Goal: Information Seeking & Learning: Compare options

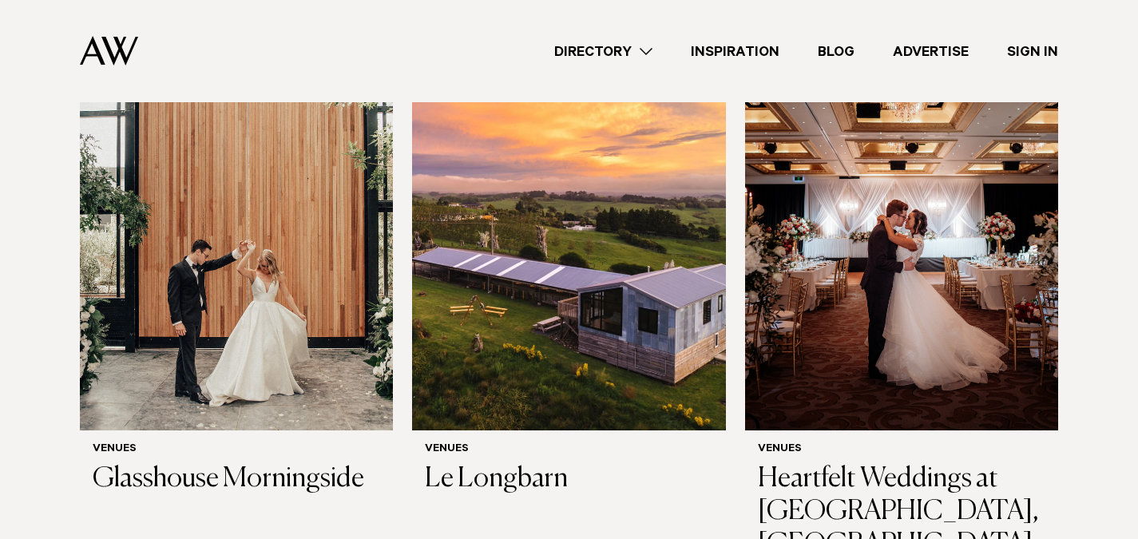
scroll to position [550, 0]
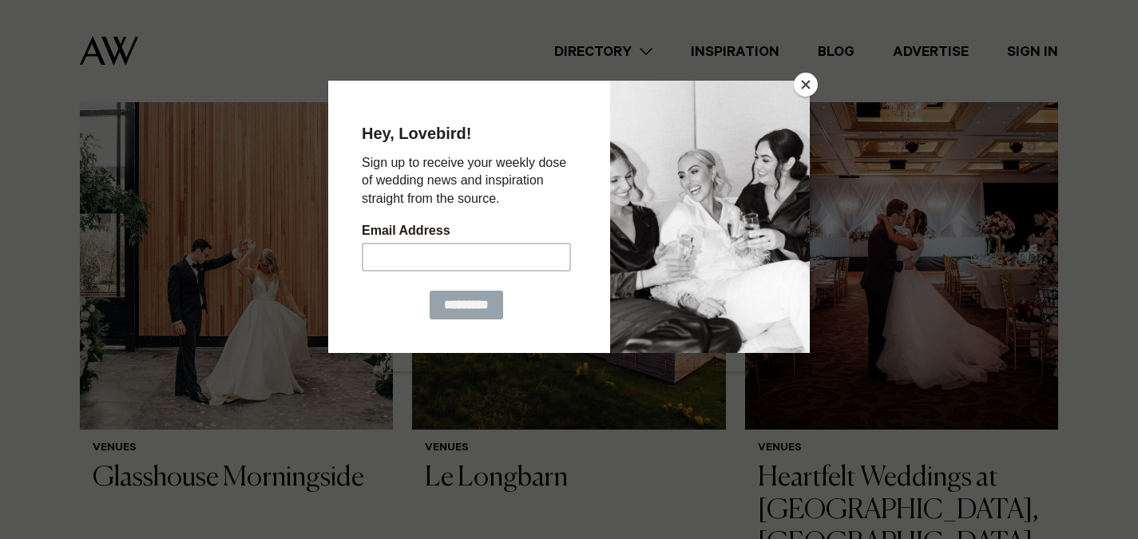
click at [807, 86] on button "Close" at bounding box center [806, 85] width 24 height 24
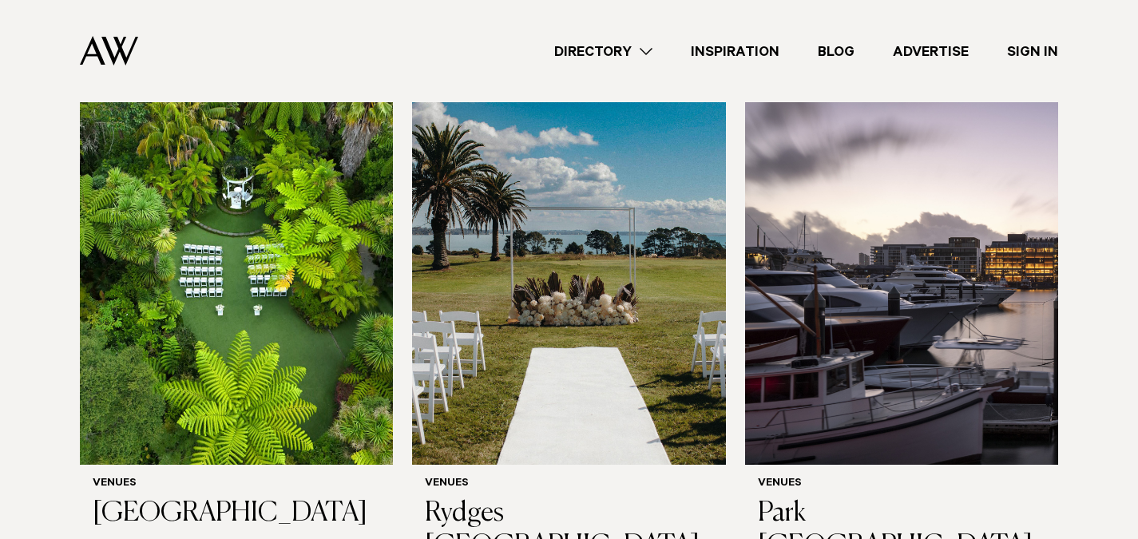
scroll to position [2819, 0]
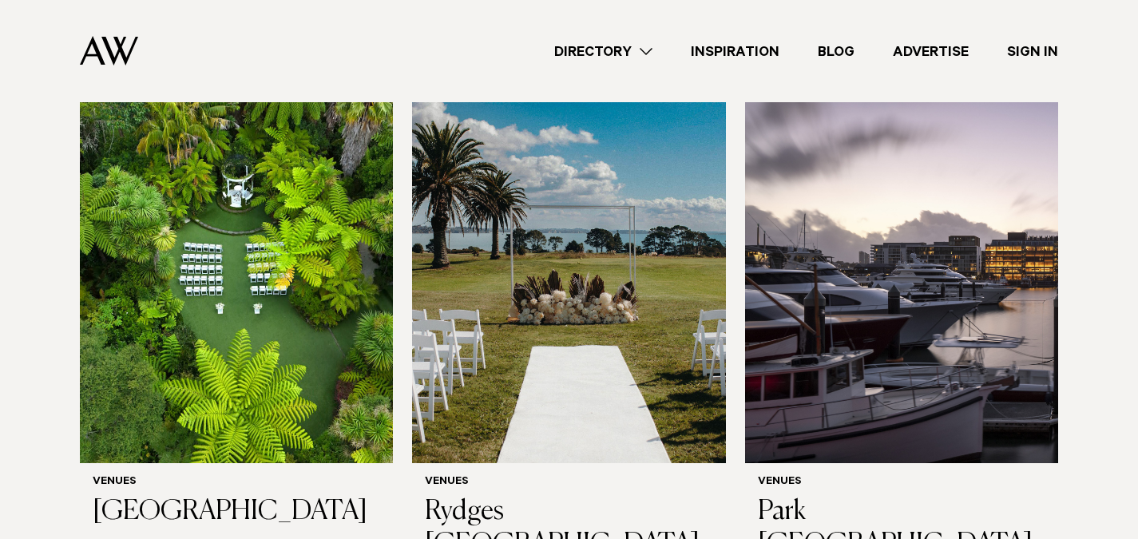
click at [209, 292] on img at bounding box center [236, 253] width 313 height 420
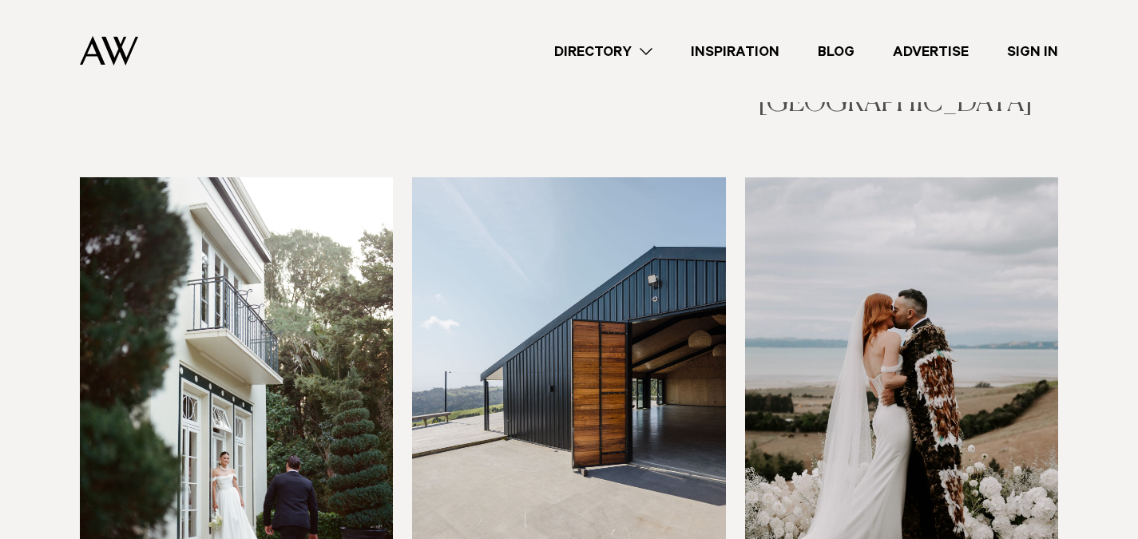
scroll to position [3928, 0]
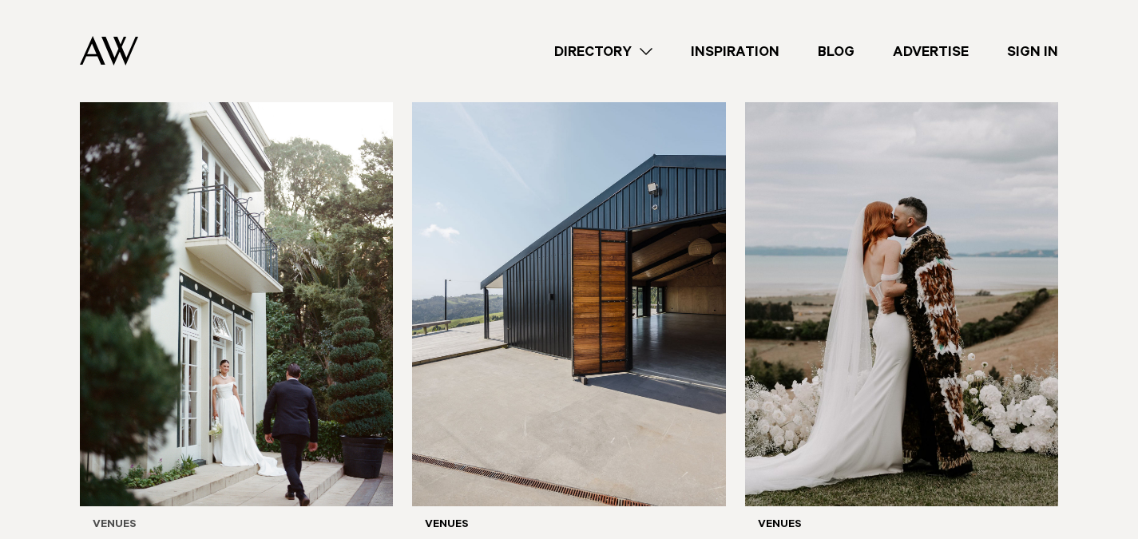
click at [324, 335] on img at bounding box center [236, 295] width 313 height 420
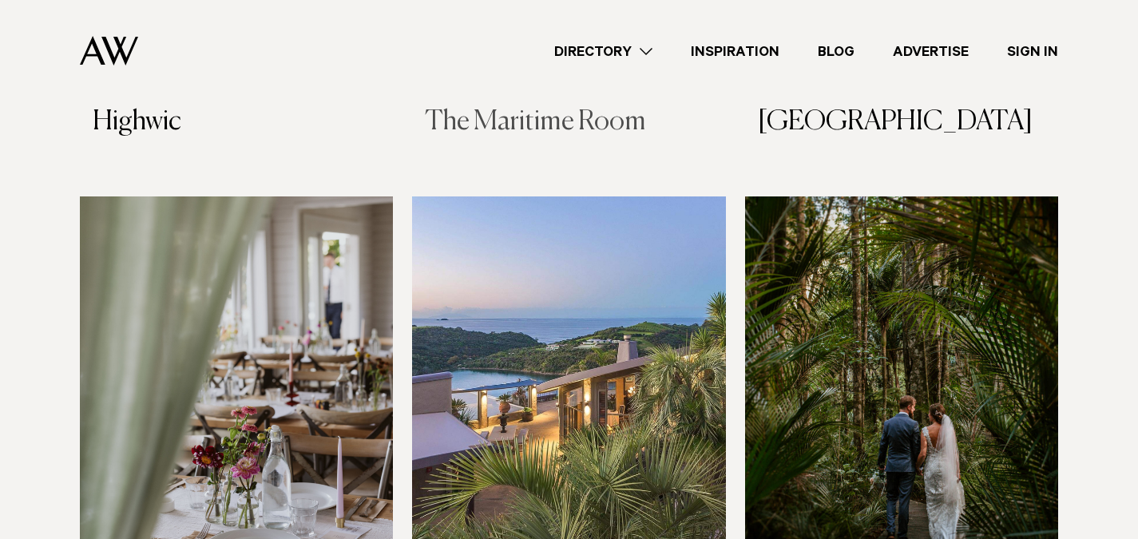
scroll to position [5480, 0]
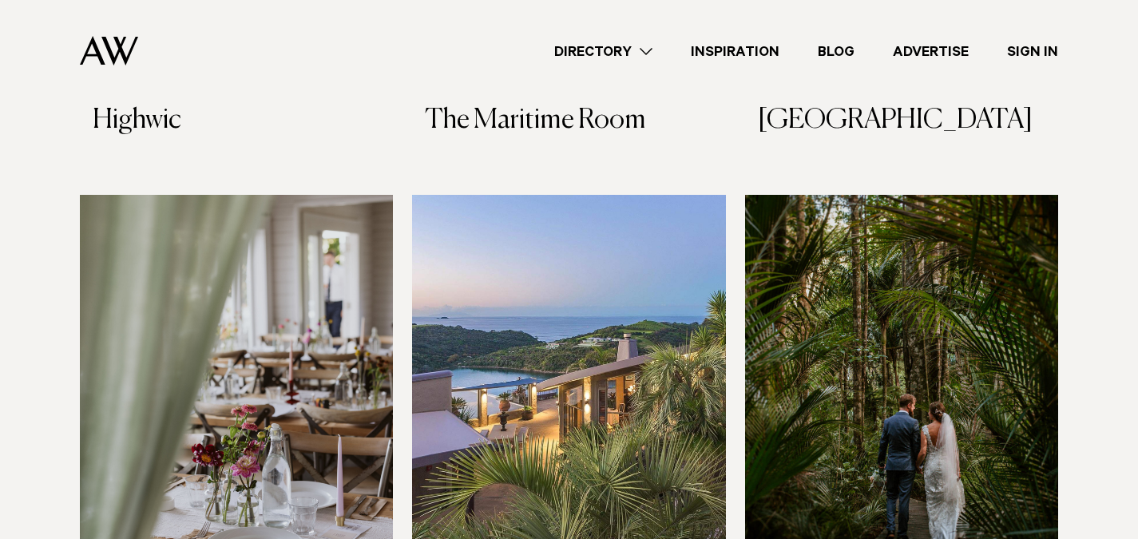
click at [936, 244] on img at bounding box center [901, 405] width 313 height 420
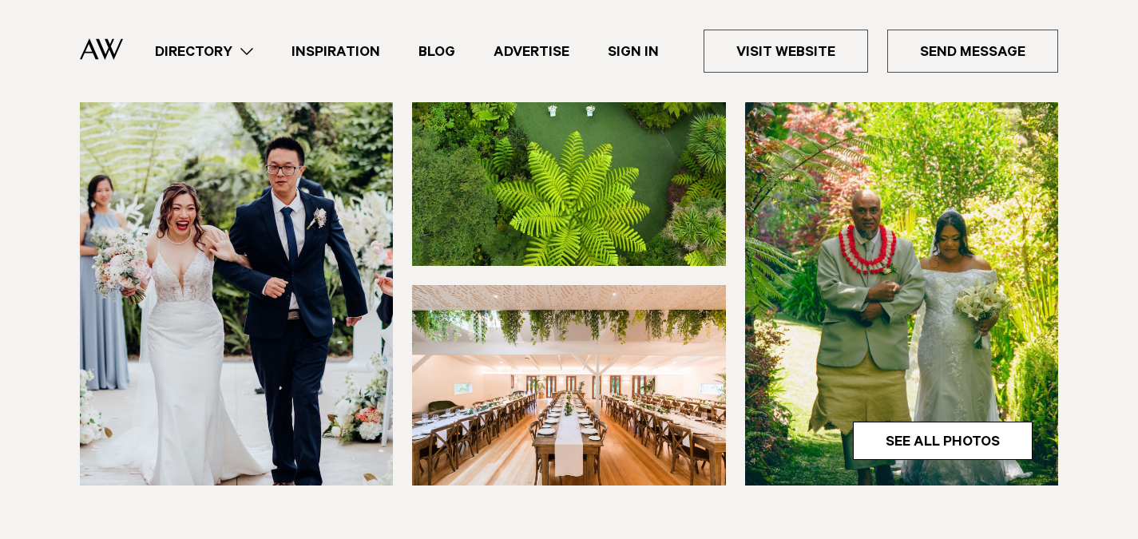
scroll to position [443, 0]
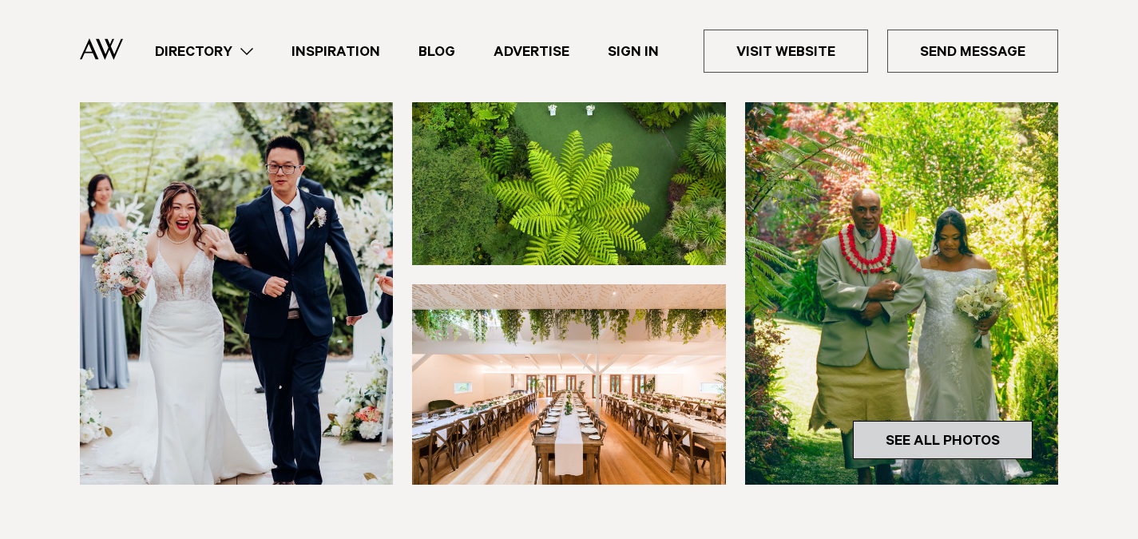
click at [967, 430] on link "See All Photos" at bounding box center [943, 440] width 180 height 38
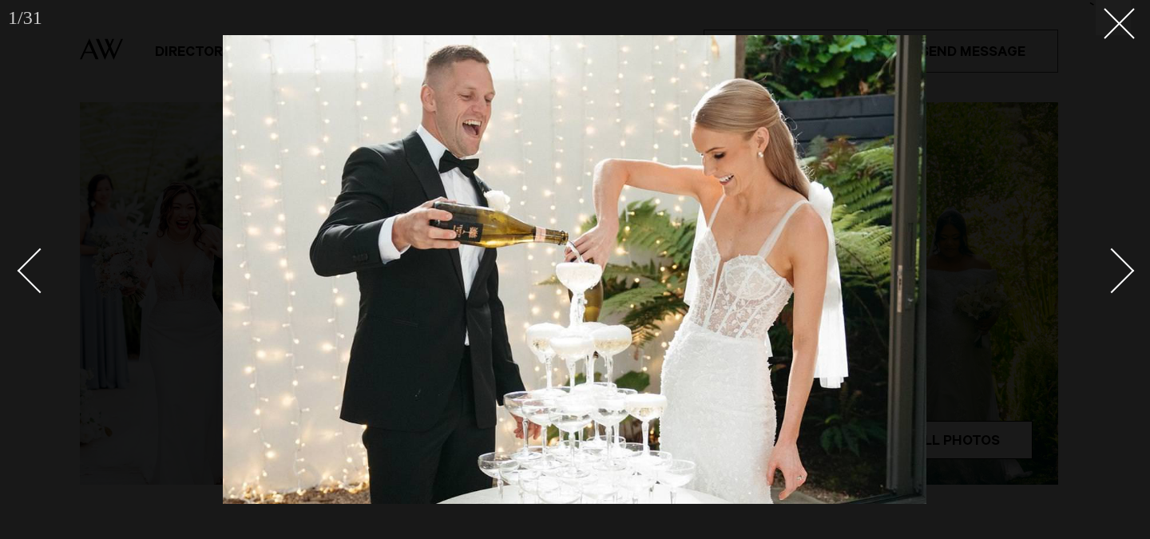
click at [1113, 266] on div "Next slide" at bounding box center [1112, 271] width 46 height 46
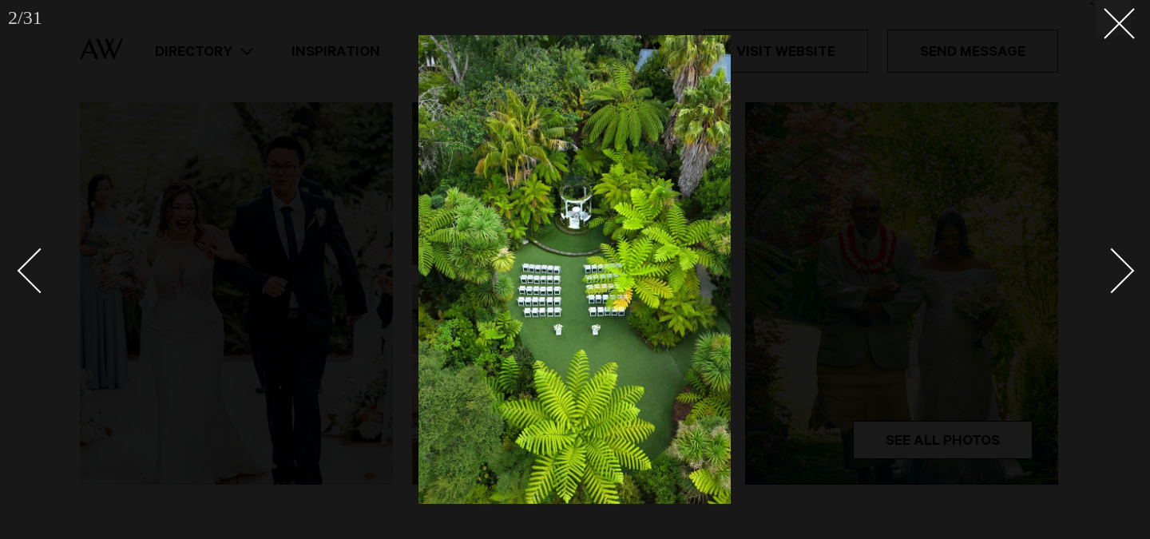
click at [1113, 266] on div "Next slide" at bounding box center [1112, 271] width 46 height 46
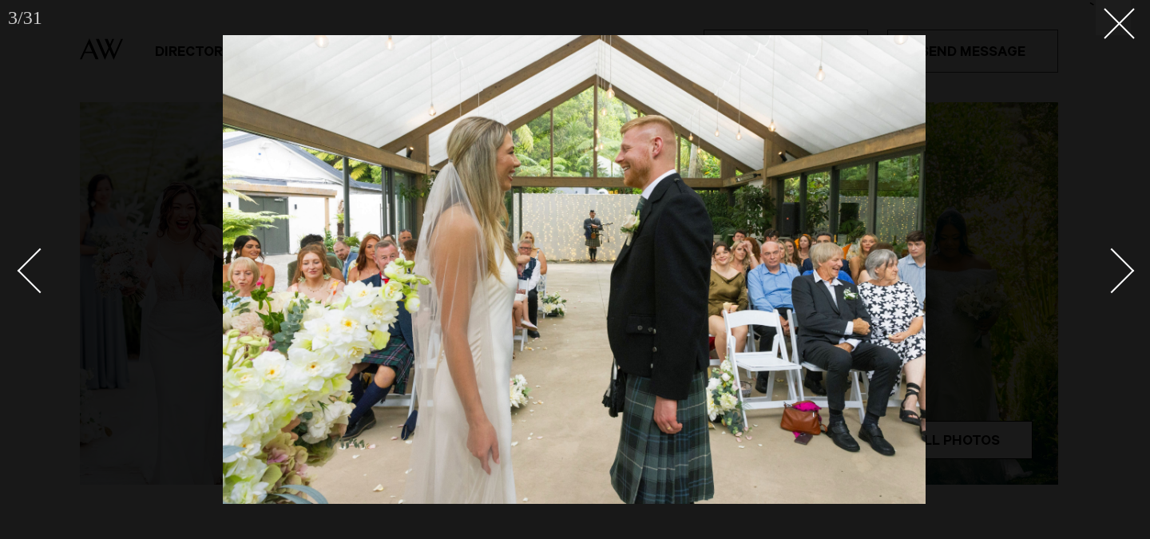
click at [1113, 266] on div "Next slide" at bounding box center [1112, 271] width 46 height 46
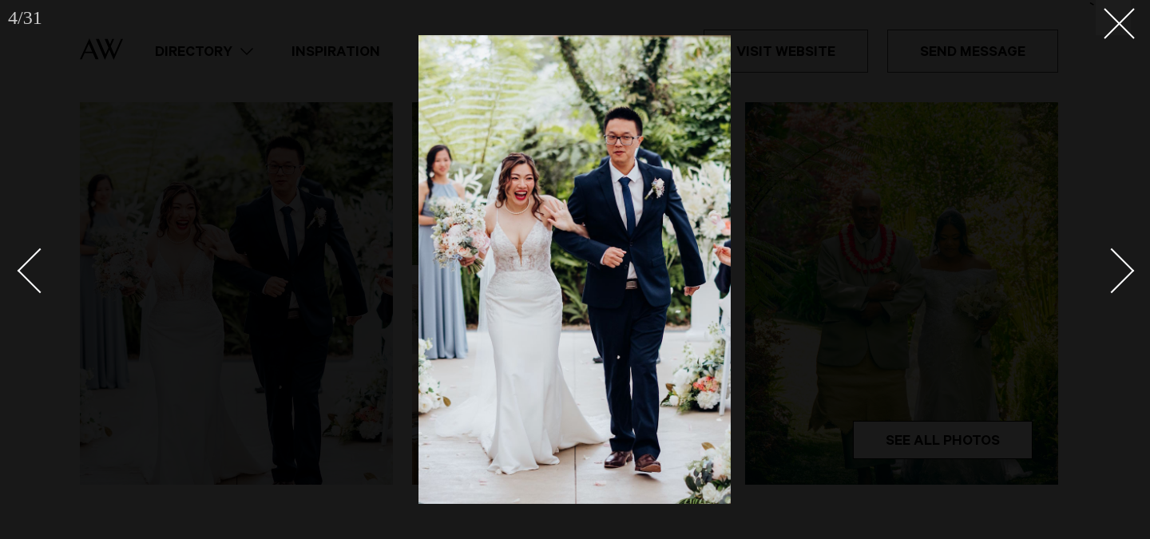
click at [1113, 266] on div "Next slide" at bounding box center [1112, 271] width 46 height 46
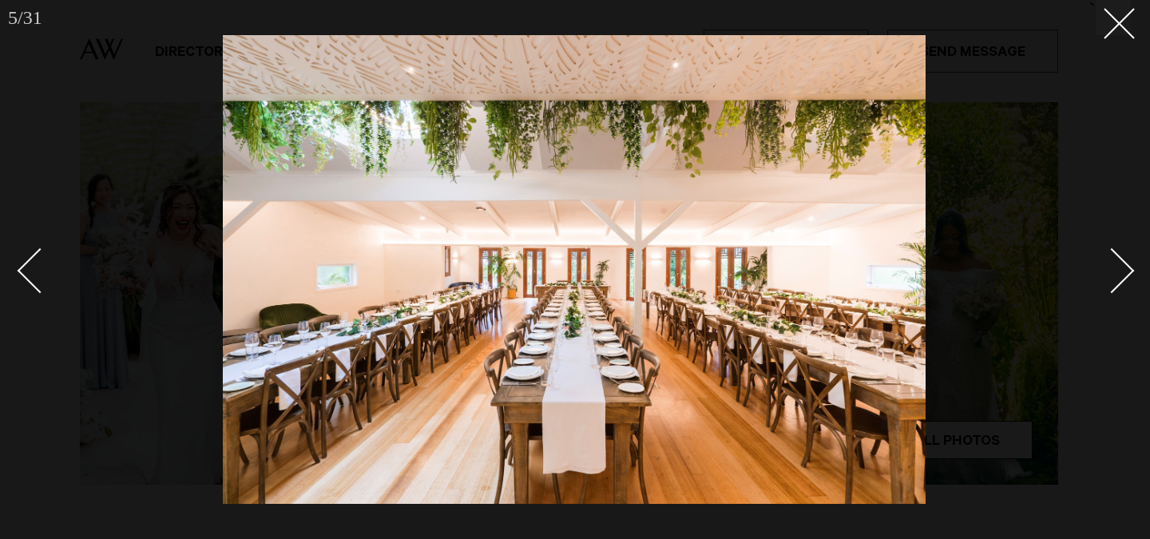
click at [1113, 266] on div "Next slide" at bounding box center [1112, 271] width 46 height 46
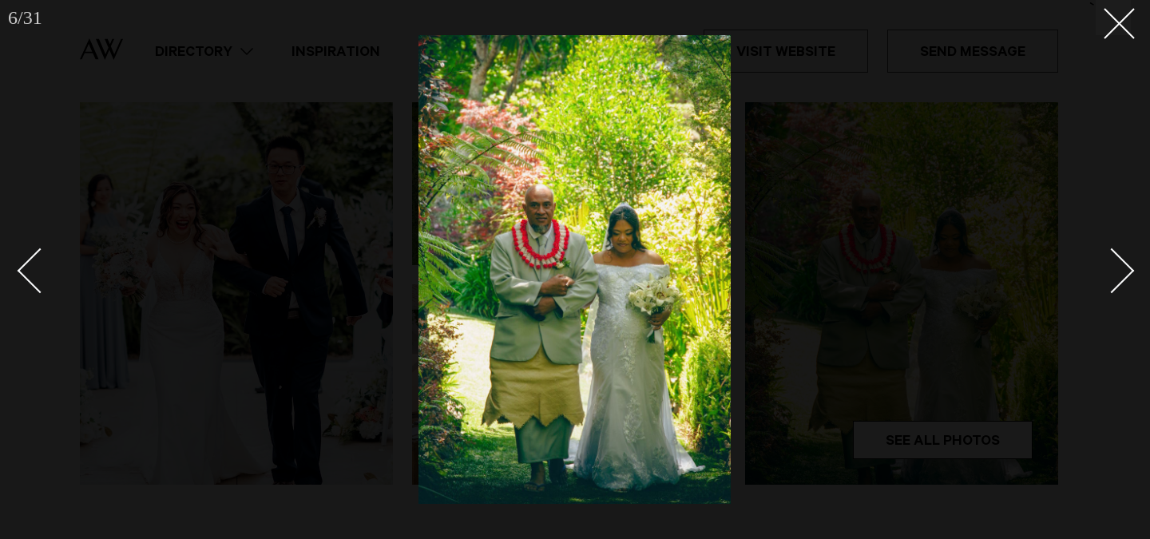
click at [1113, 266] on div "Next slide" at bounding box center [1112, 271] width 46 height 46
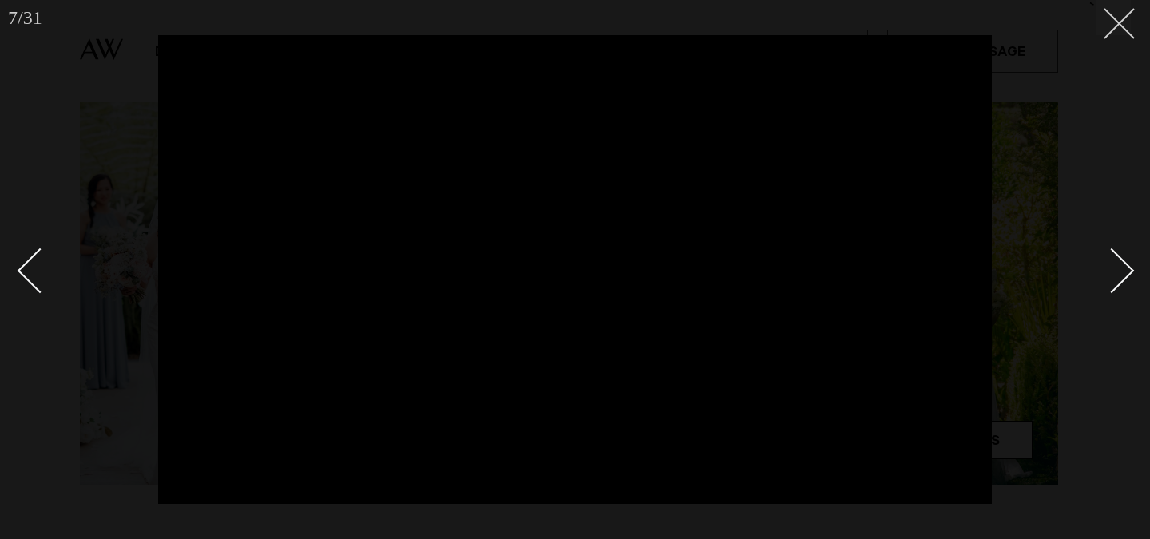
click at [1113, 30] on button at bounding box center [1113, 17] width 35 height 35
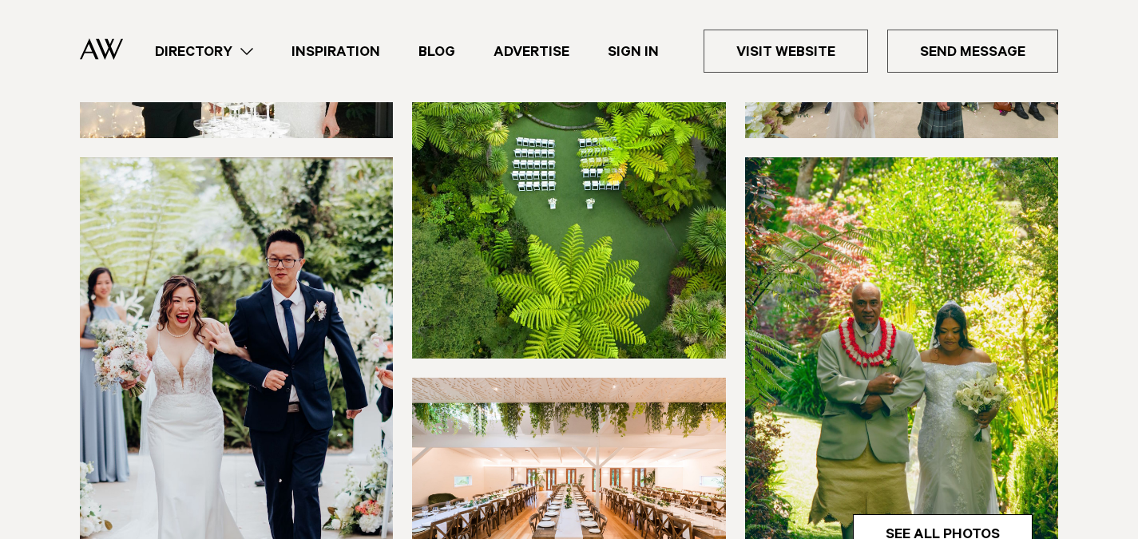
scroll to position [351, 0]
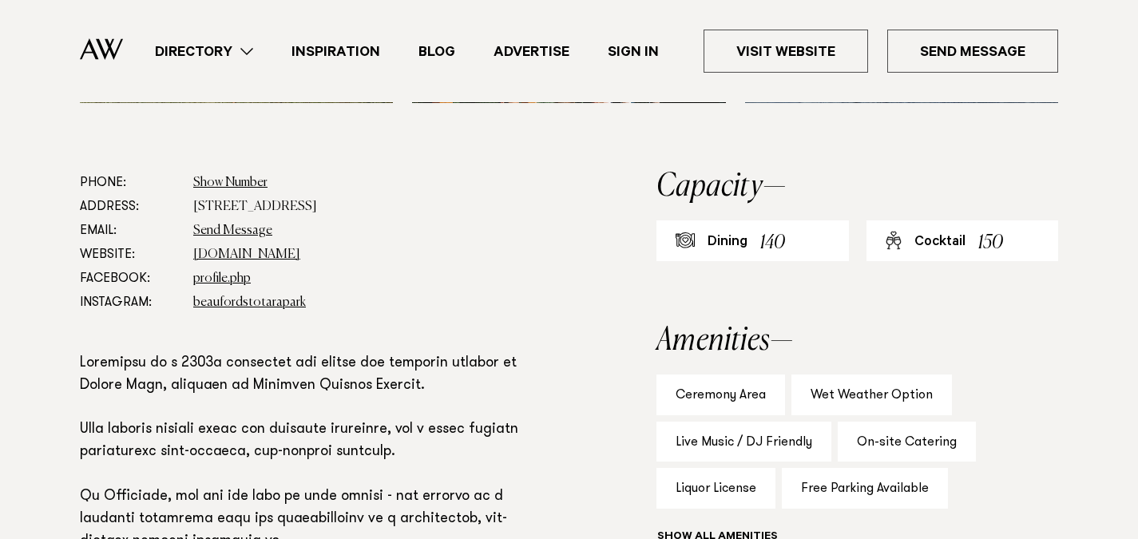
scroll to position [883, 0]
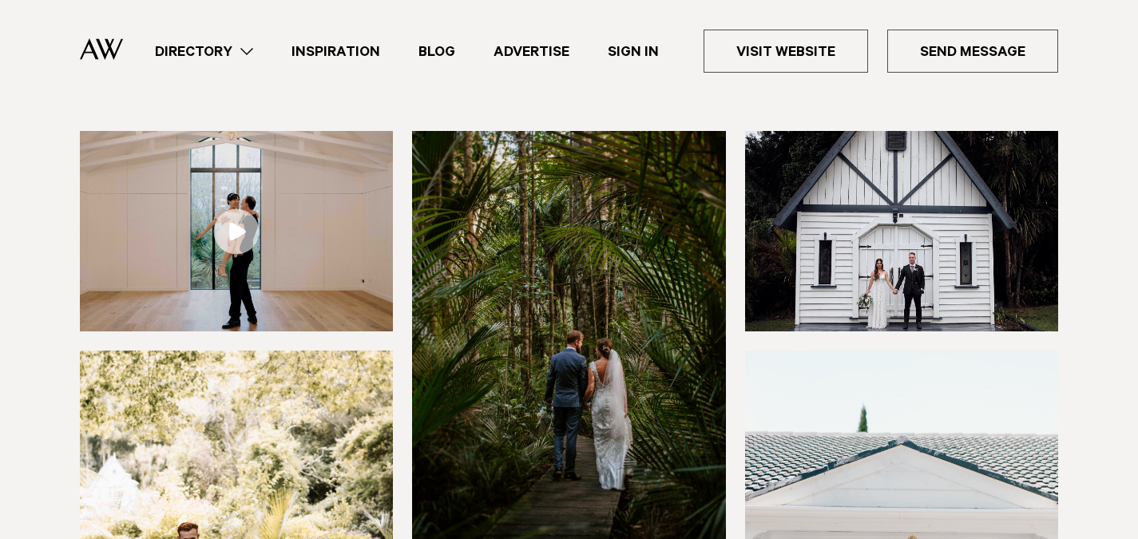
scroll to position [160, 0]
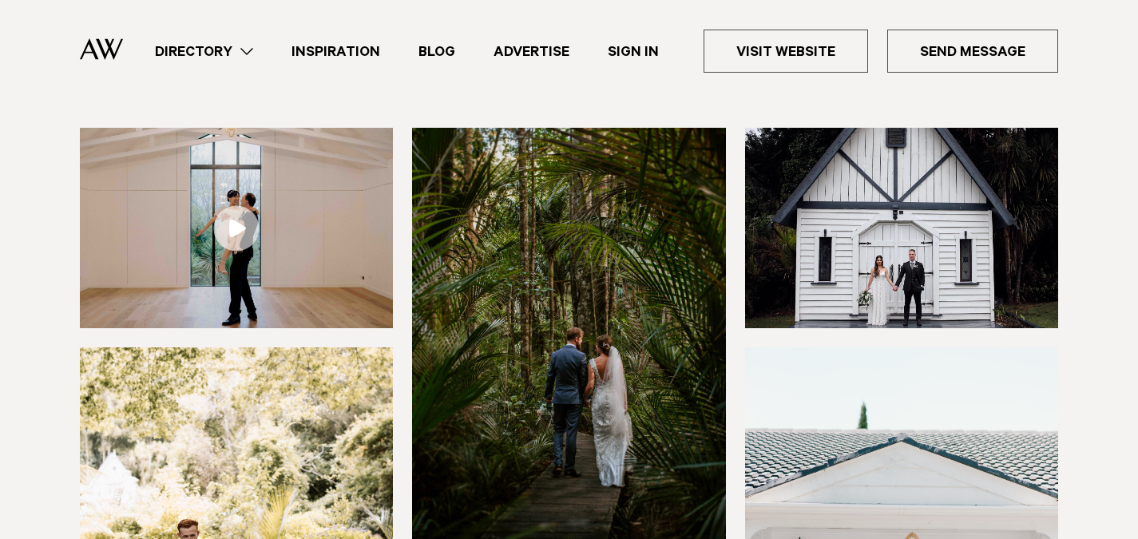
click at [574, 335] on img at bounding box center [568, 338] width 313 height 420
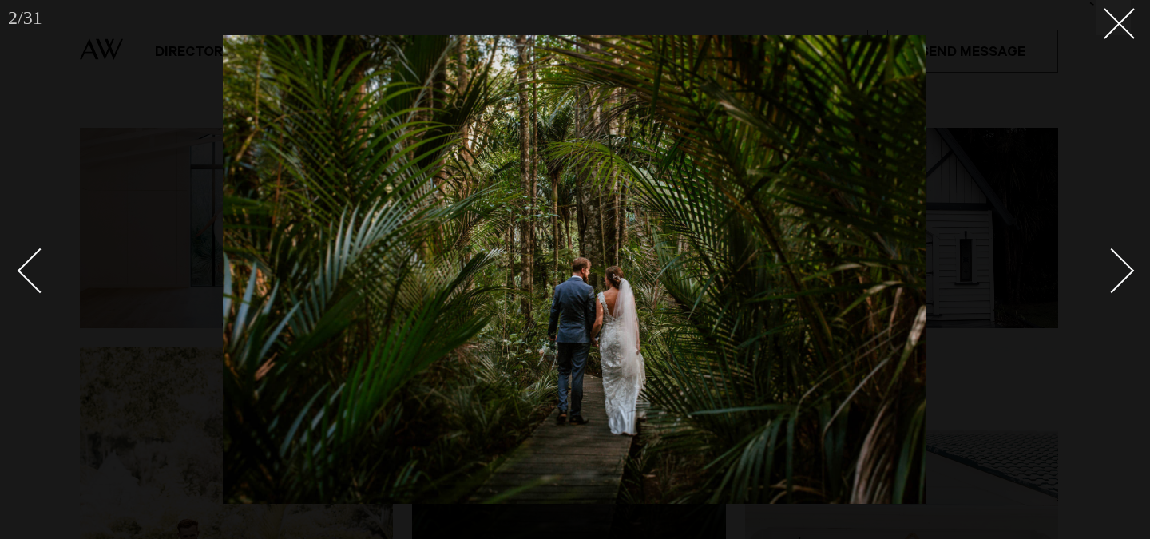
click at [1113, 253] on div "Next slide" at bounding box center [1112, 271] width 46 height 46
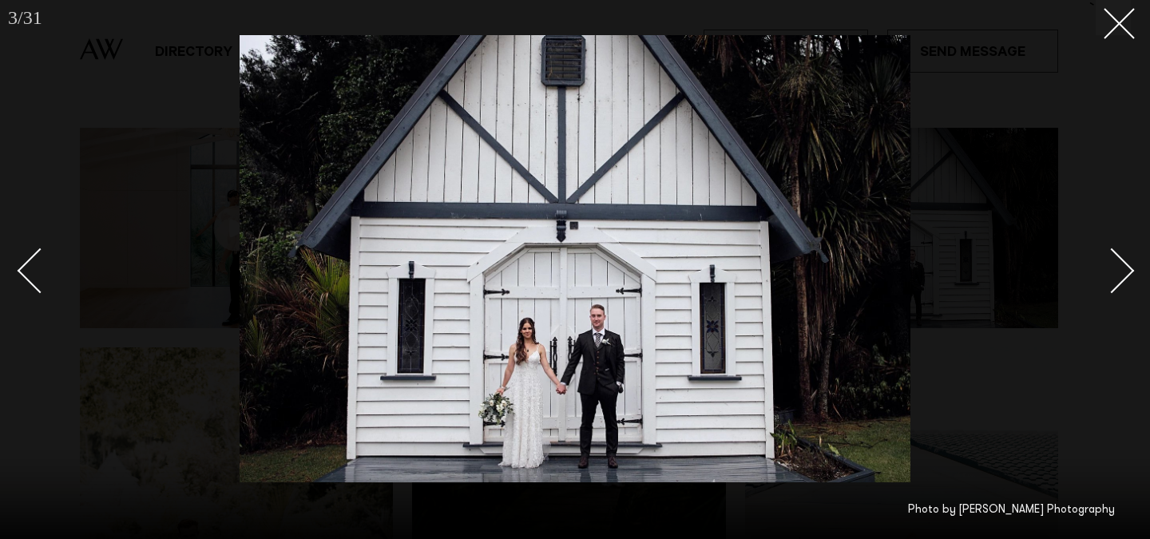
click at [1113, 253] on div "Next slide" at bounding box center [1112, 271] width 46 height 46
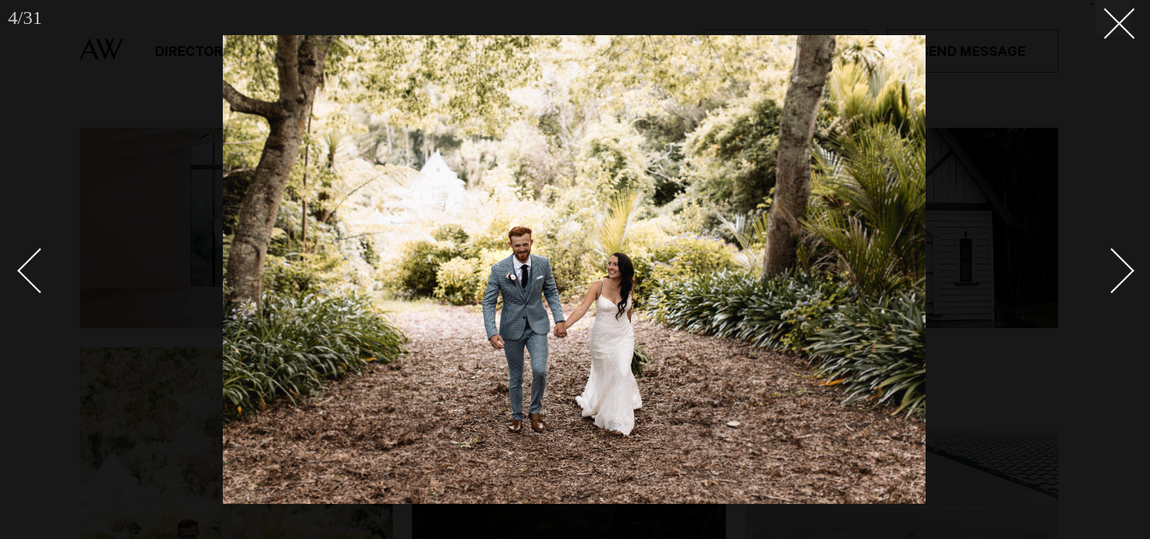
click at [1113, 253] on div "Next slide" at bounding box center [1112, 271] width 46 height 46
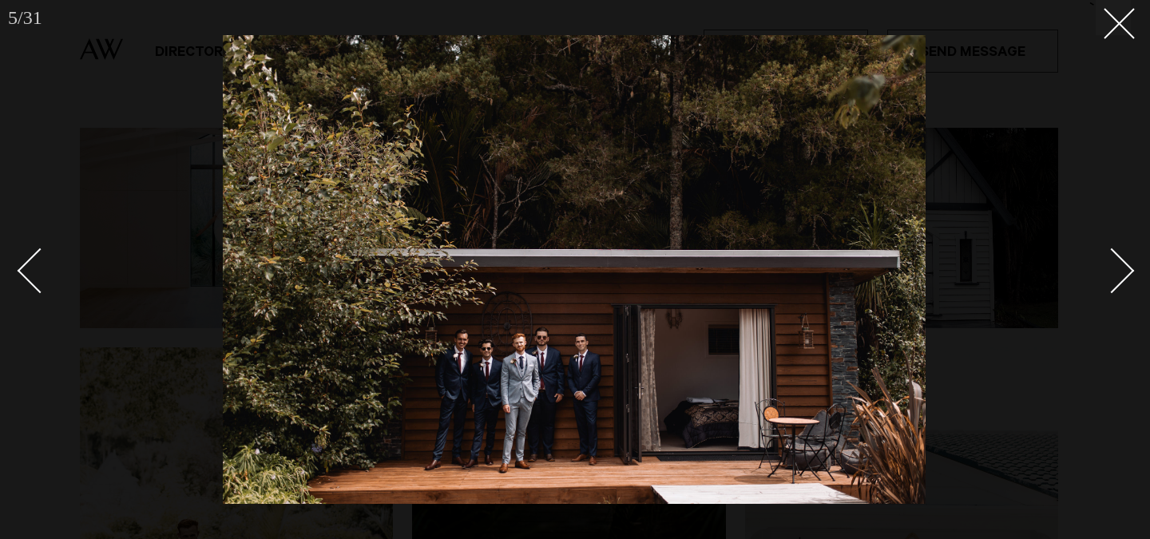
click at [1113, 253] on div "Next slide" at bounding box center [1112, 271] width 46 height 46
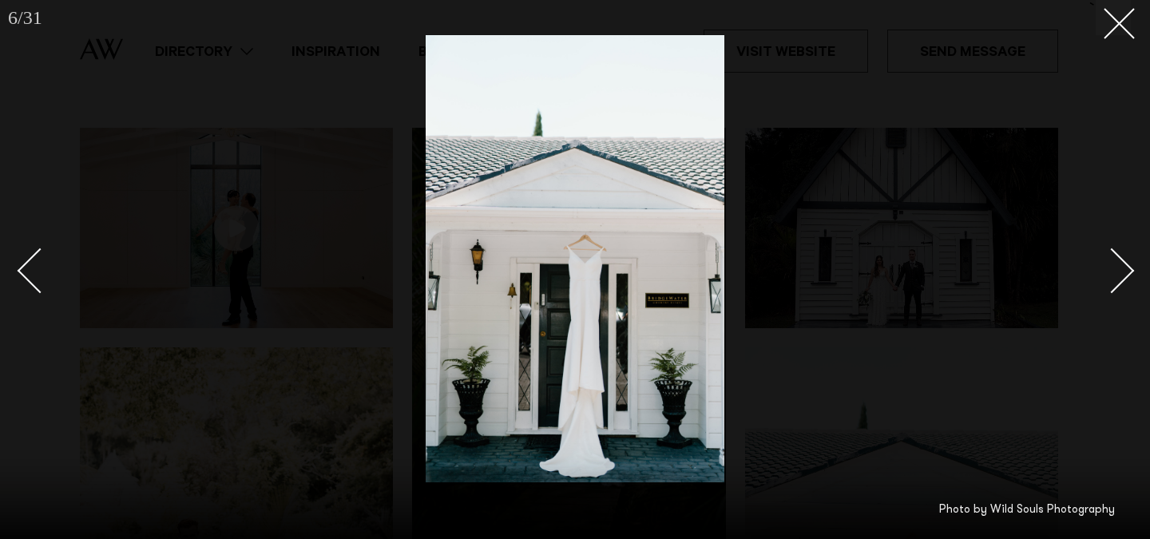
click at [1113, 253] on div "Next slide" at bounding box center [1112, 271] width 46 height 46
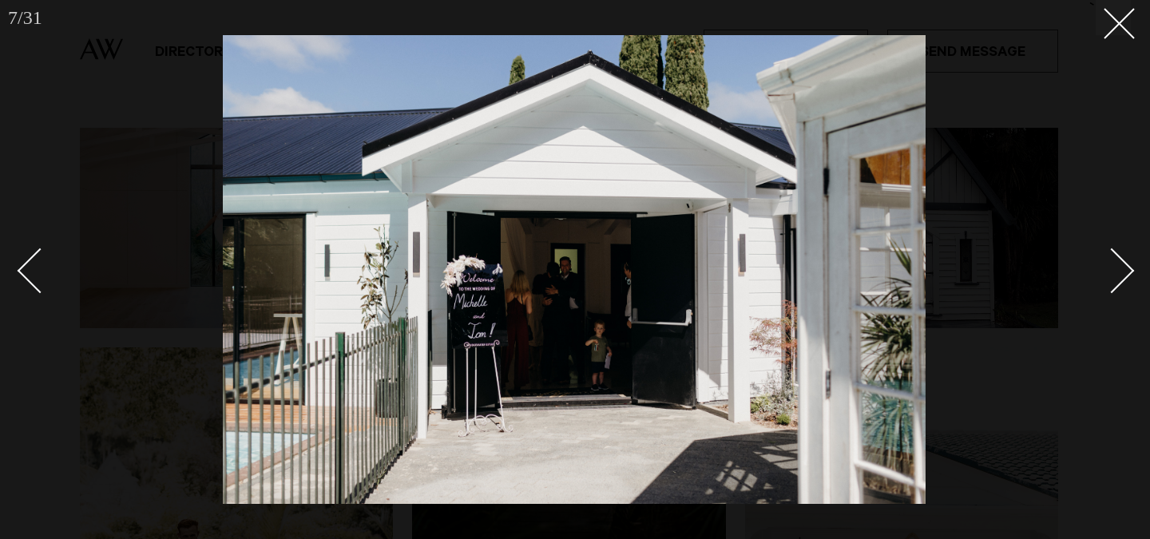
click at [1113, 253] on div "Next slide" at bounding box center [1112, 271] width 46 height 46
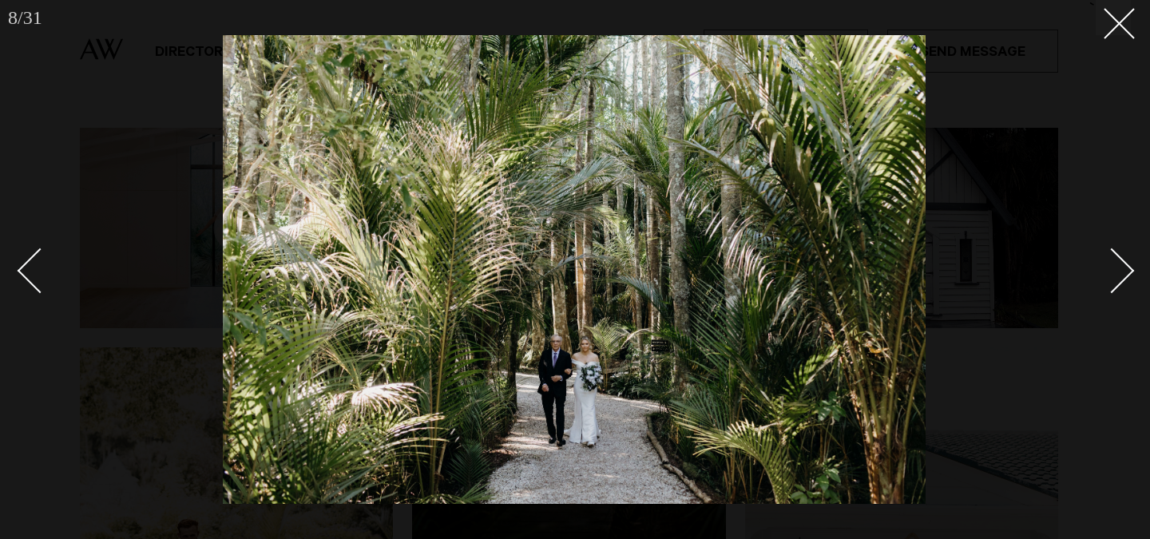
click at [1113, 253] on div "Next slide" at bounding box center [1112, 271] width 46 height 46
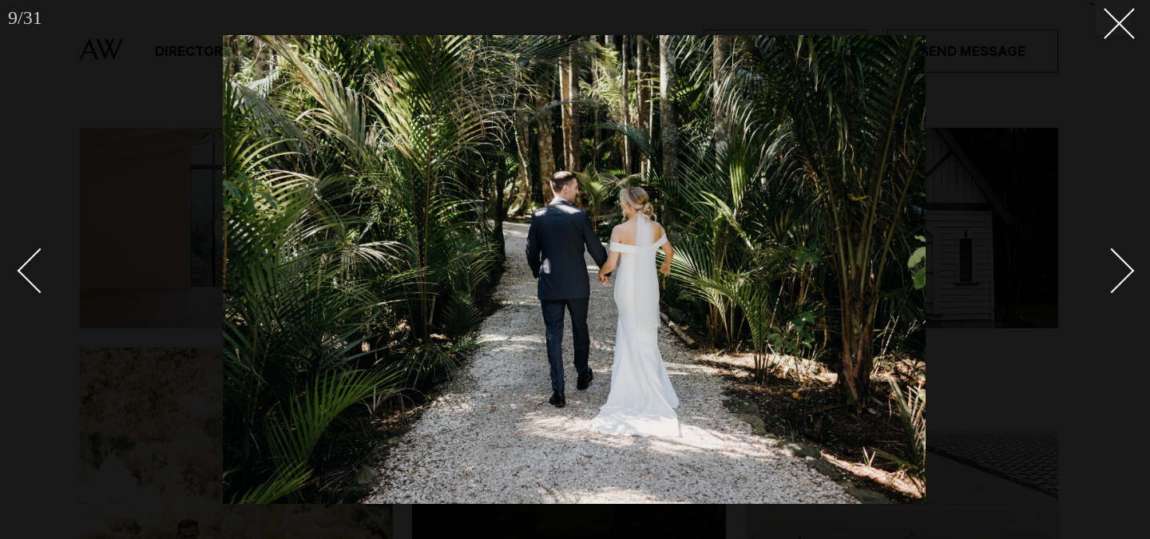
click at [1113, 253] on div "Next slide" at bounding box center [1112, 271] width 46 height 46
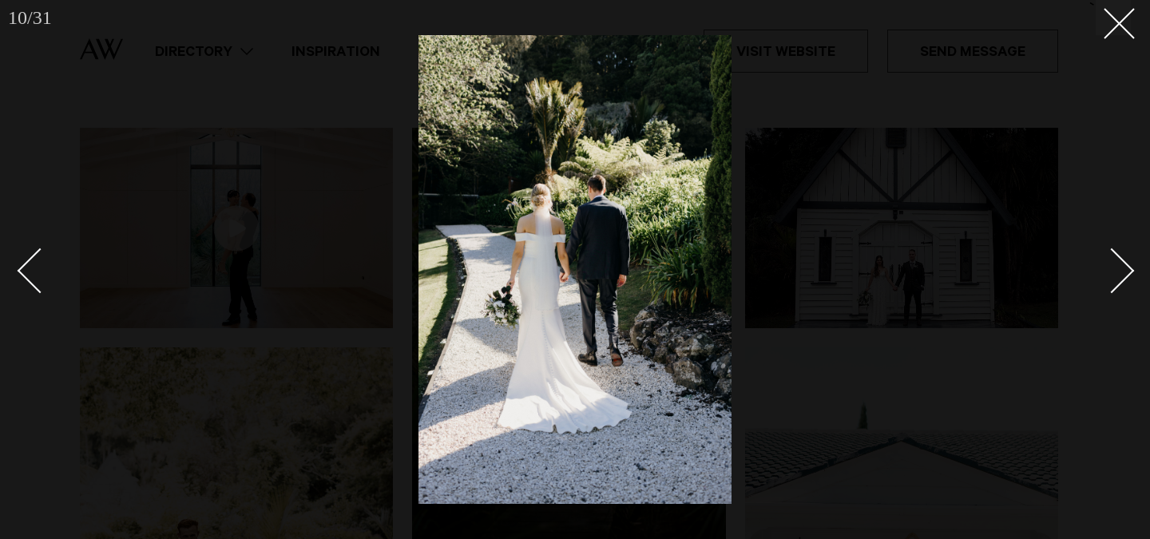
click at [1113, 253] on div "Next slide" at bounding box center [1112, 271] width 46 height 46
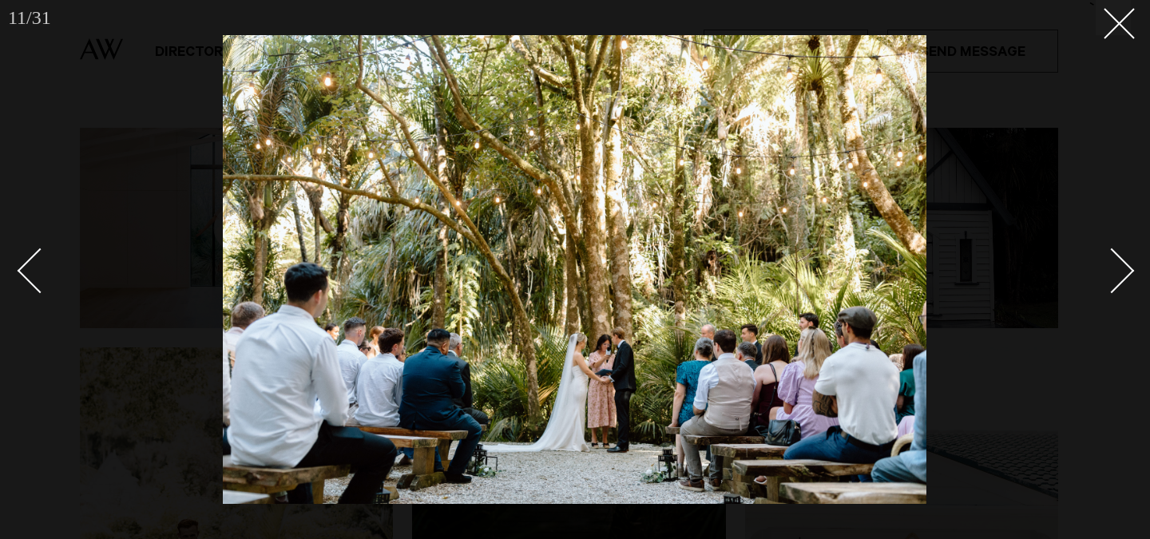
click at [1113, 253] on div "Next slide" at bounding box center [1112, 271] width 46 height 46
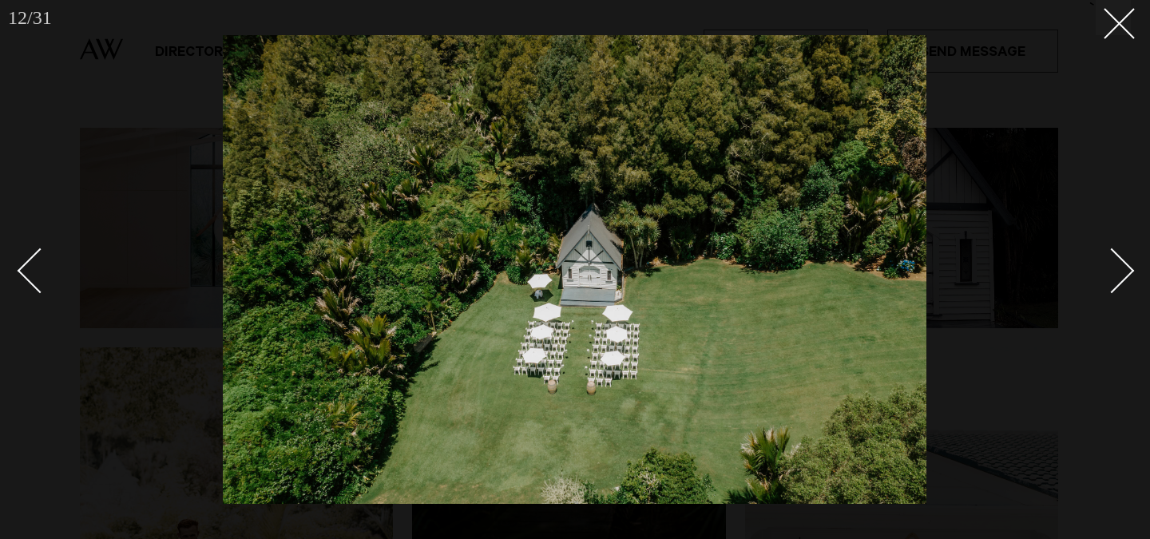
click at [1119, 54] on div at bounding box center [575, 269] width 1150 height 539
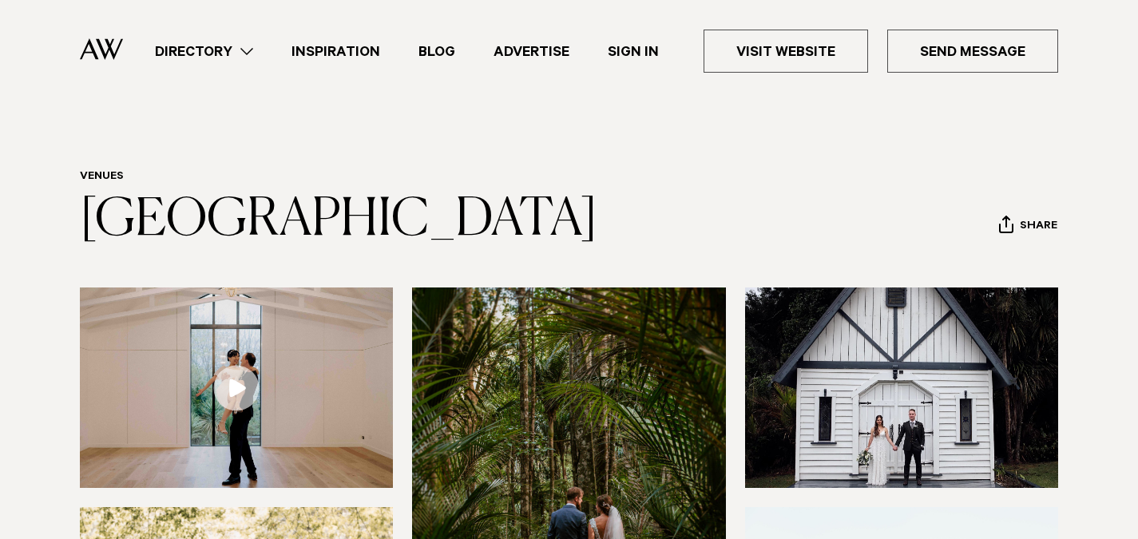
click at [104, 49] on img at bounding box center [101, 49] width 43 height 22
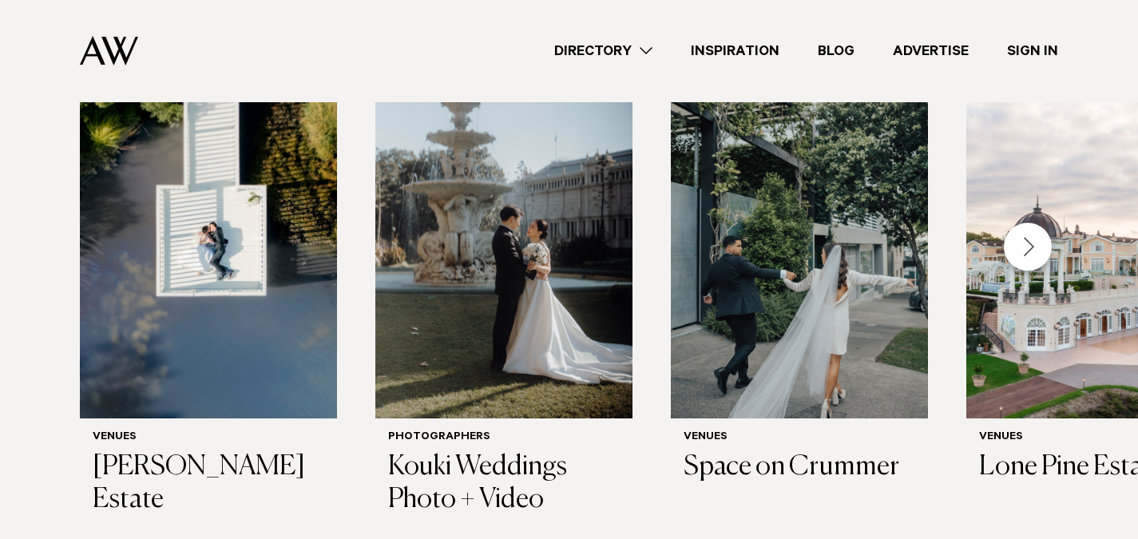
scroll to position [507, 0]
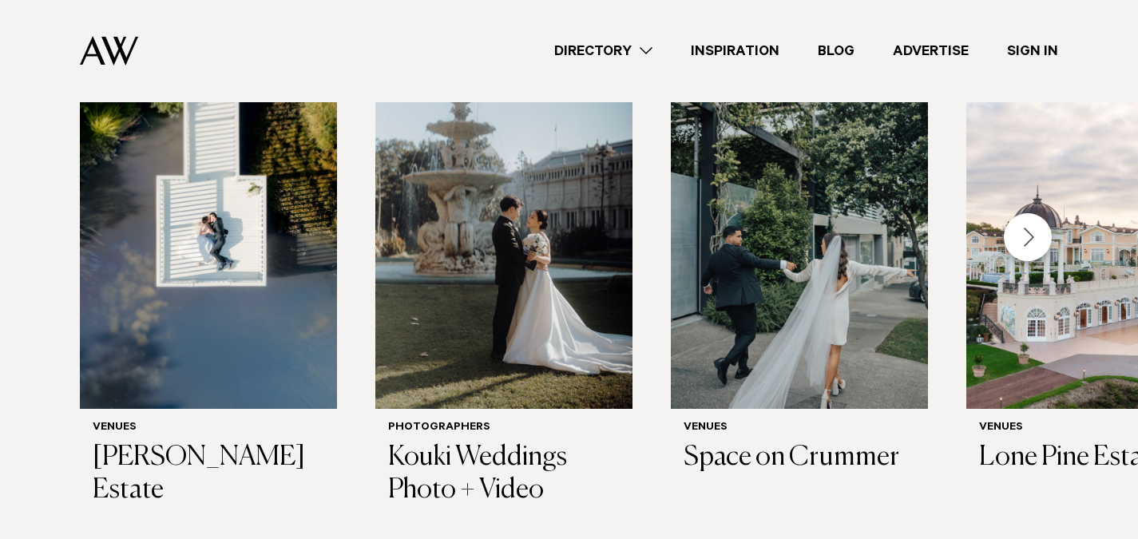
click at [1021, 238] on div "Next slide" at bounding box center [1028, 237] width 48 height 48
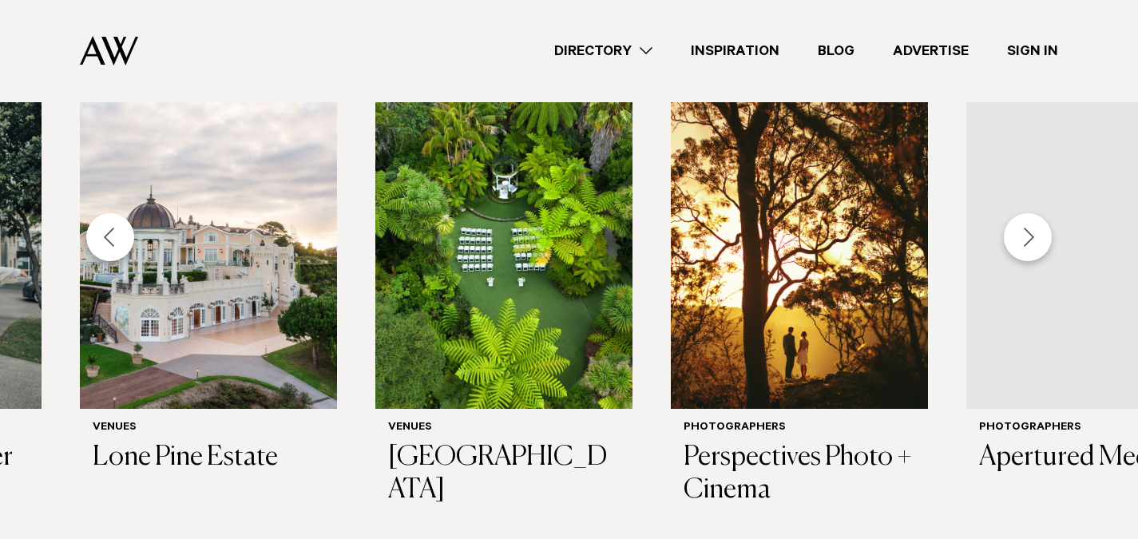
click at [1021, 238] on div "Next slide" at bounding box center [1028, 237] width 48 height 48
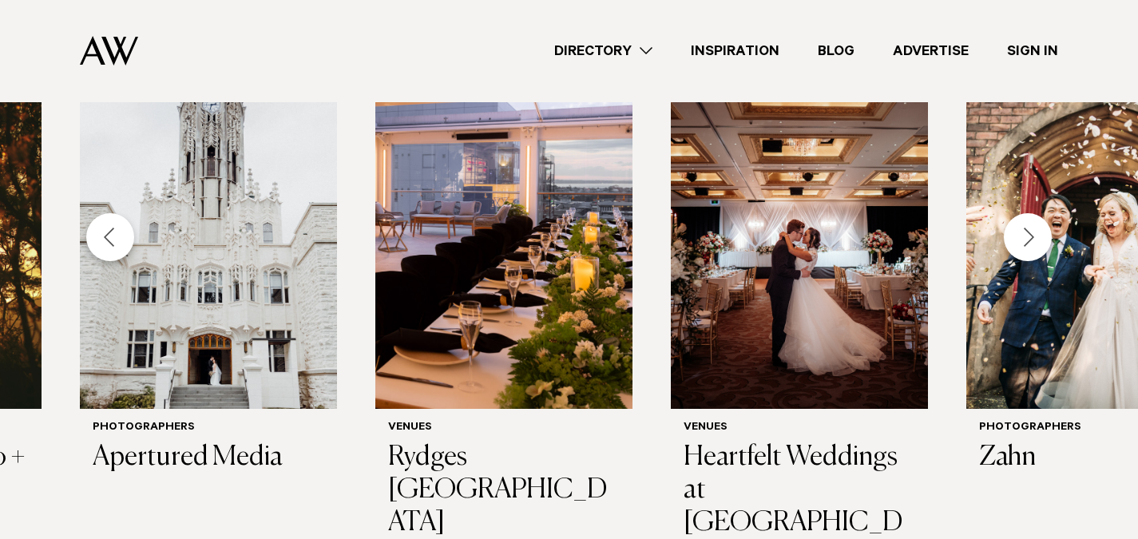
click at [1021, 238] on div "Next slide" at bounding box center [1028, 237] width 48 height 48
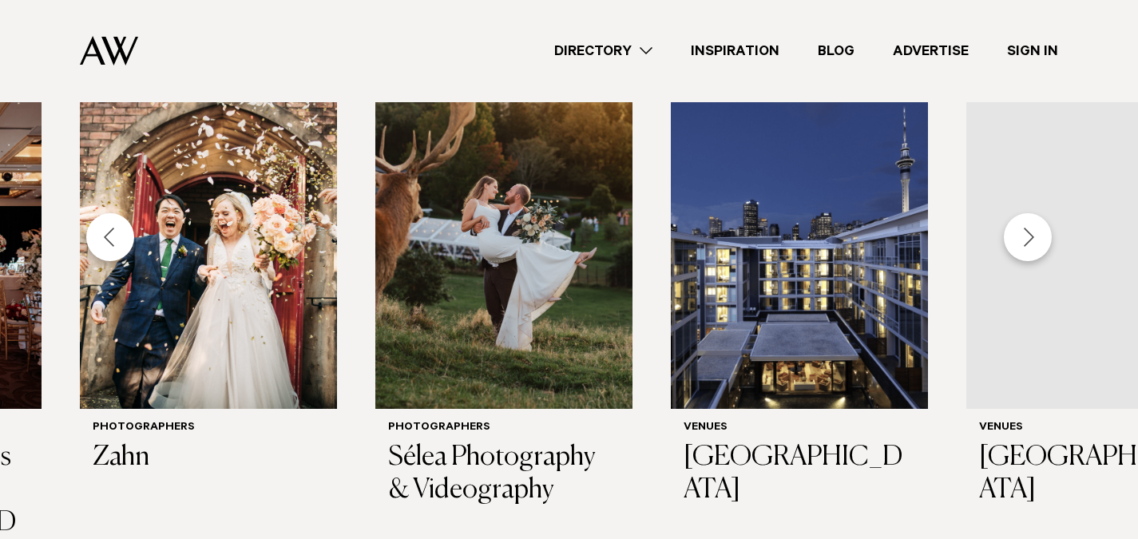
click at [1021, 238] on div "Next slide" at bounding box center [1028, 237] width 48 height 48
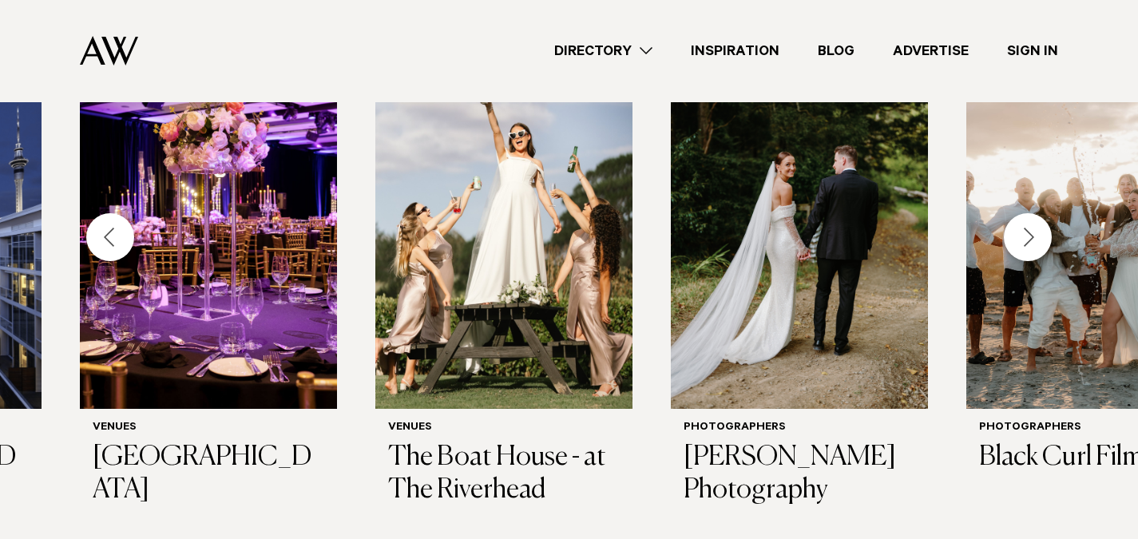
click at [1021, 238] on div "Next slide" at bounding box center [1028, 237] width 48 height 48
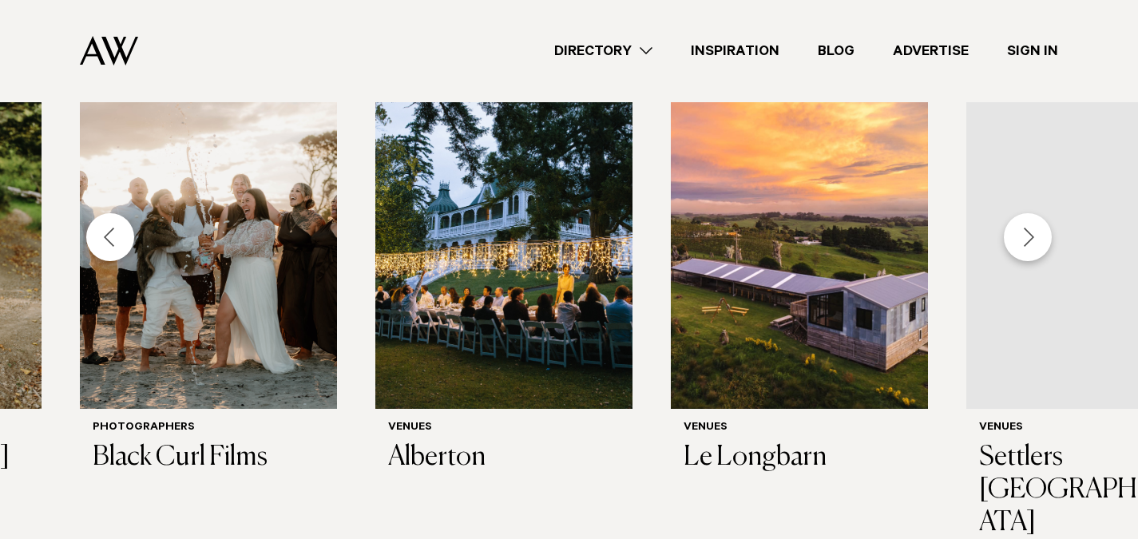
click at [1021, 238] on div "Next slide" at bounding box center [1028, 237] width 48 height 48
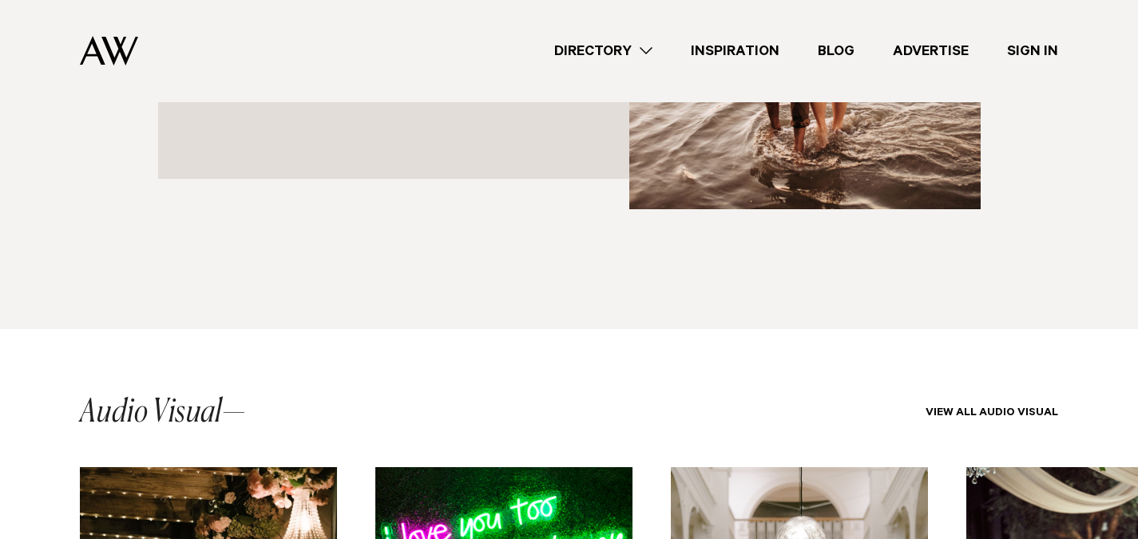
scroll to position [2280, 0]
